Goal: Transaction & Acquisition: Purchase product/service

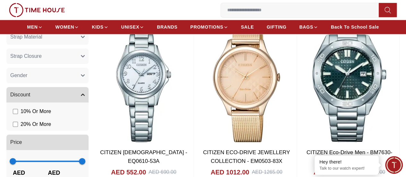
scroll to position [450, 0]
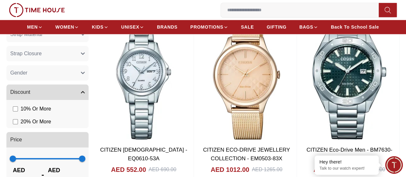
click at [75, 79] on button "Gender" at bounding box center [47, 72] width 82 height 15
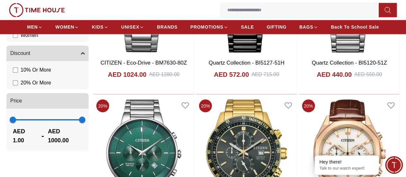
scroll to position [578, 0]
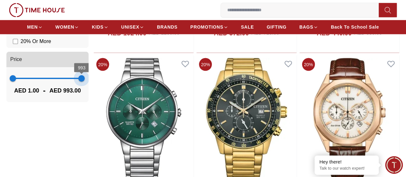
type input "****"
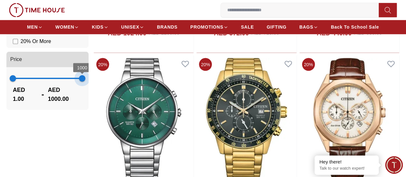
drag, startPoint x: 135, startPoint y: 86, endPoint x: 141, endPoint y: 83, distance: 6.9
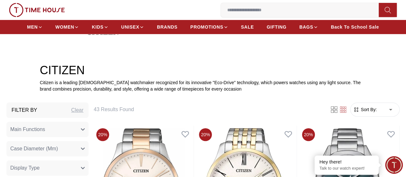
scroll to position [193, 0]
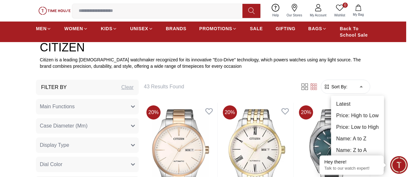
click at [352, 114] on li "Price: High to Low" at bounding box center [357, 116] width 53 height 12
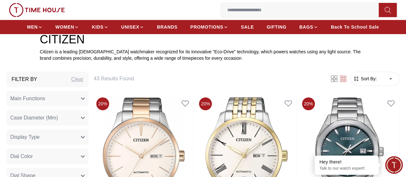
type input "*"
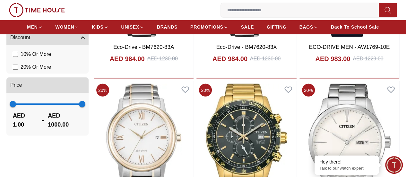
scroll to position [578, 0]
